Goal: Task Accomplishment & Management: Manage account settings

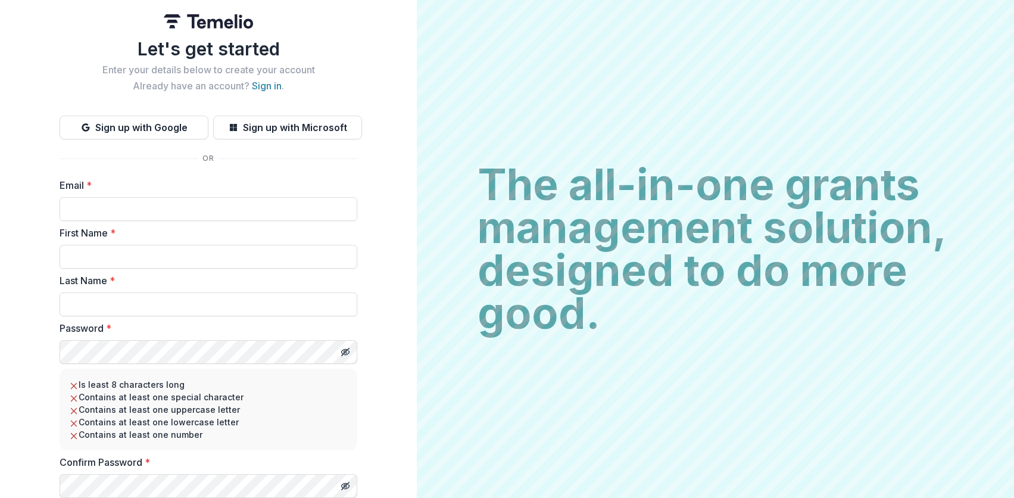
click at [222, 26] on img at bounding box center [208, 21] width 89 height 14
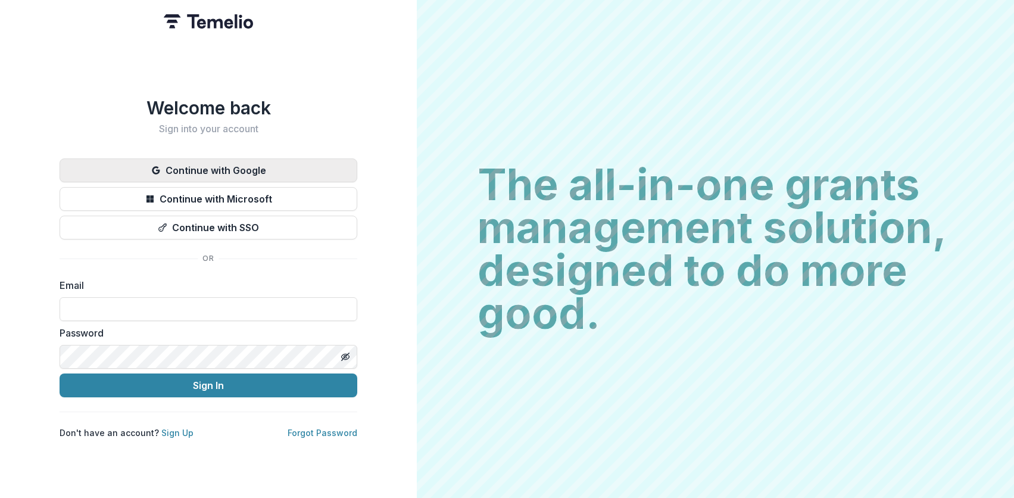
click at [226, 168] on button "Continue with Google" at bounding box center [209, 170] width 298 height 24
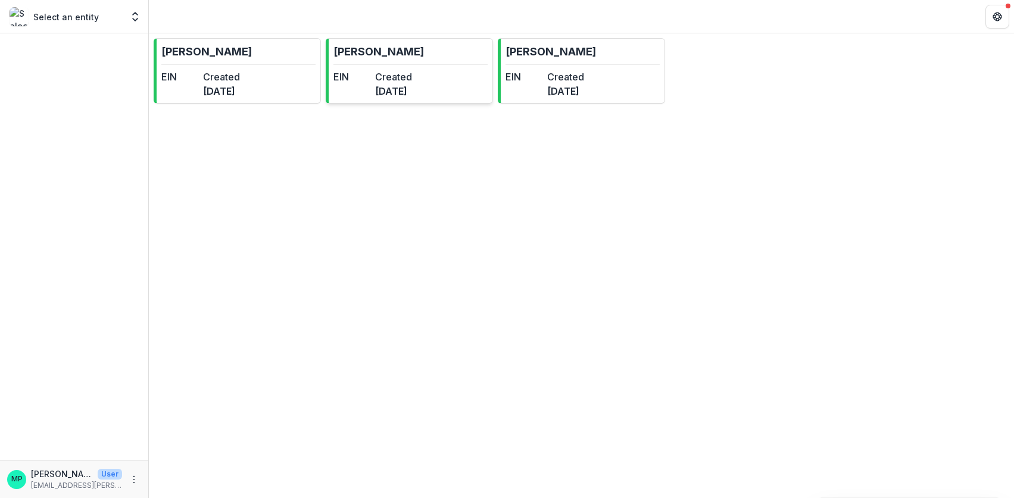
click at [392, 66] on link "[PERSON_NAME] EIN Created [DATE]" at bounding box center [409, 71] width 167 height 66
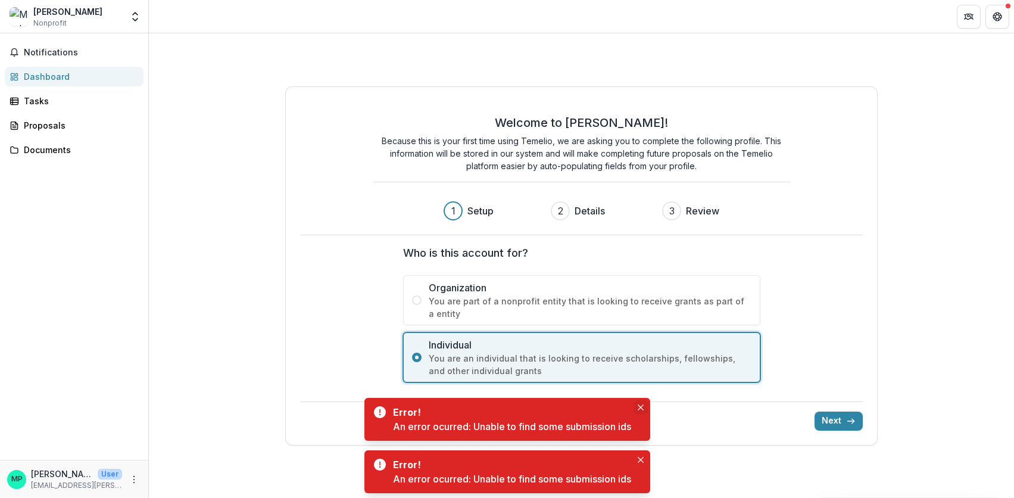
click at [636, 406] on button "Close" at bounding box center [641, 407] width 14 height 14
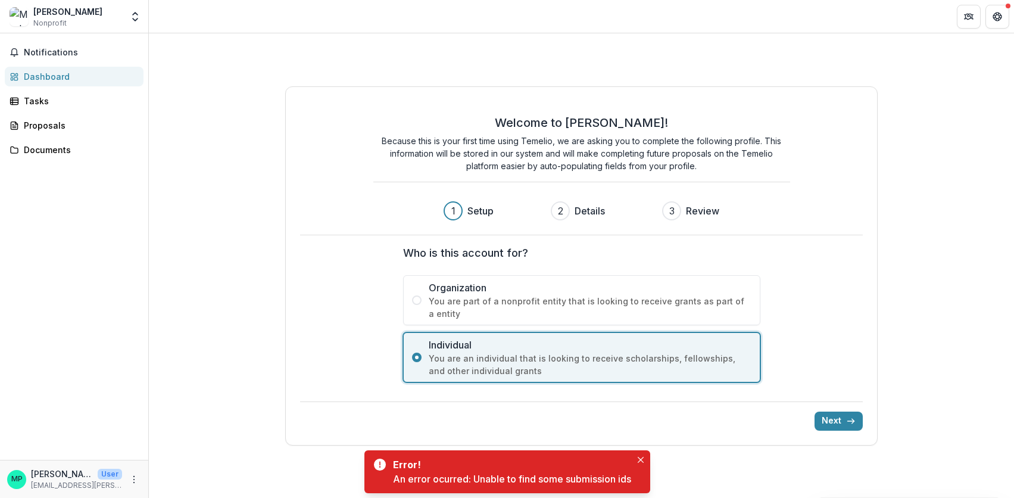
click at [643, 480] on div "Error! An error ocurred: Unable to find some submission ids" at bounding box center [508, 471] width 286 height 43
click at [644, 460] on icon "Close" at bounding box center [641, 460] width 6 height 6
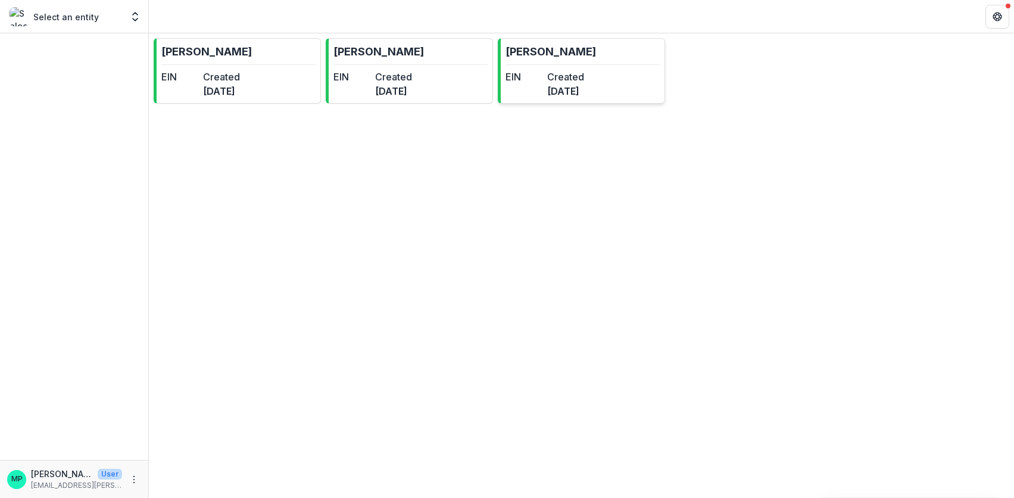
click at [584, 80] on dt "Created" at bounding box center [565, 77] width 37 height 14
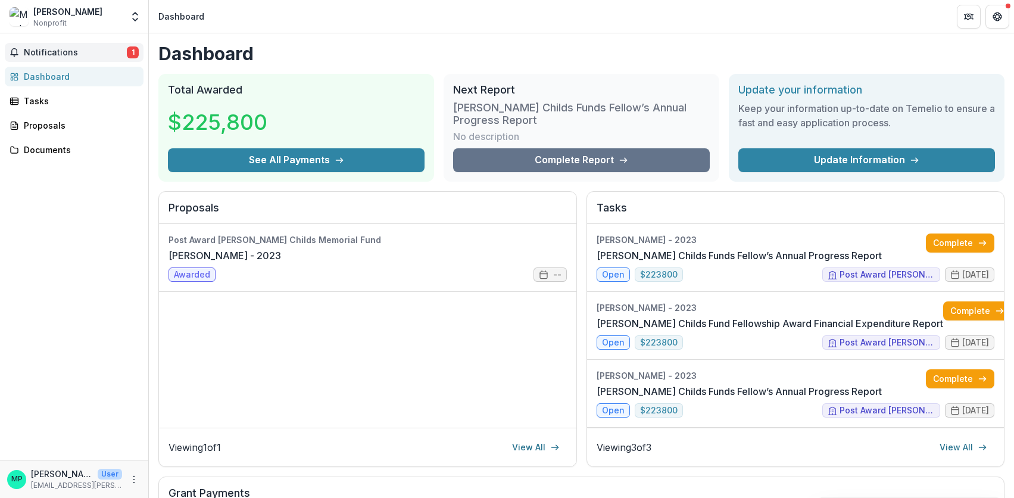
click at [114, 61] on button "Notifications 1" at bounding box center [74, 52] width 139 height 19
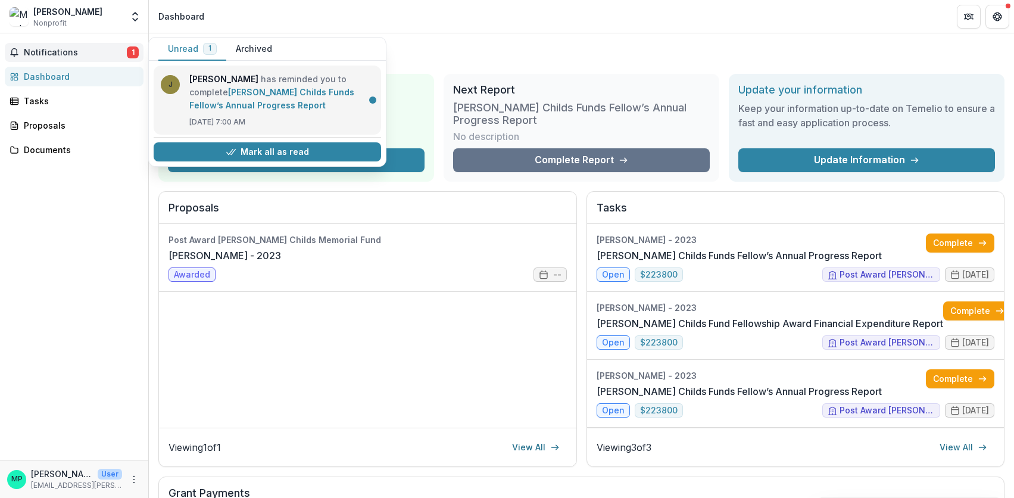
click at [262, 99] on link "[PERSON_NAME] Childs Funds Fellow’s Annual Progress Report" at bounding box center [271, 98] width 165 height 23
